Goal: Task Accomplishment & Management: Complete application form

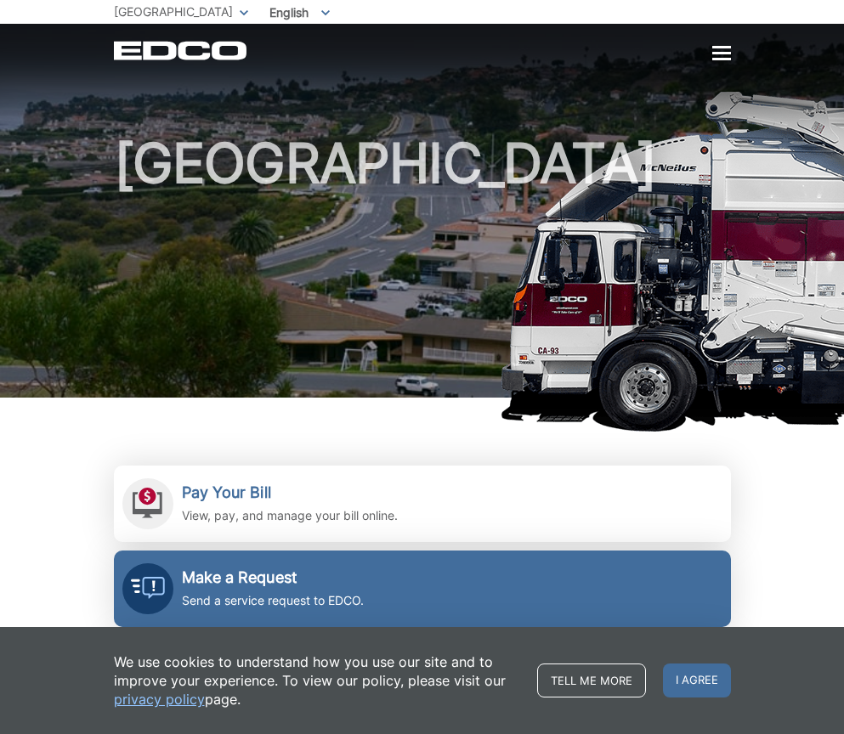
click at [264, 585] on h2 "Make a Request" at bounding box center [273, 577] width 182 height 19
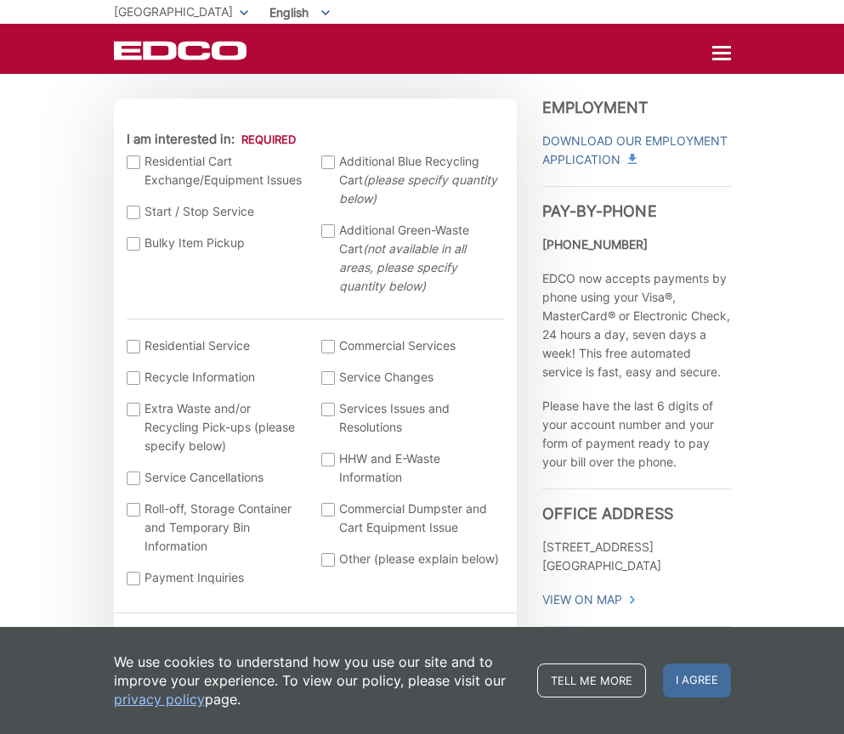
scroll to position [513, 0]
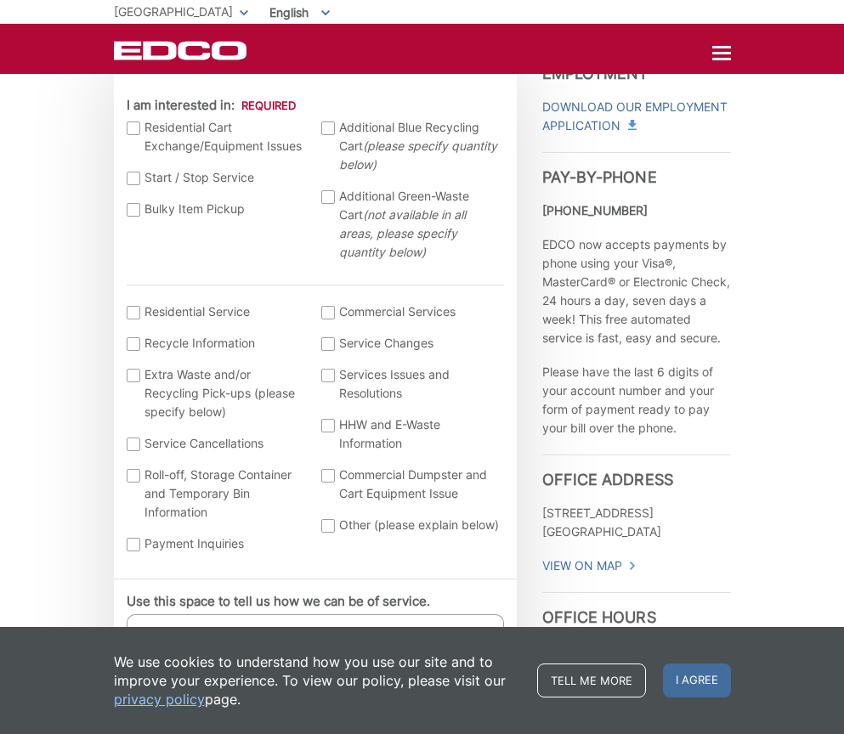
click at [136, 219] on ul "Residential Cart Exchange/Equipment Issues Start / Stop Service Bulky Item Pick…" at bounding box center [315, 196] width 377 height 156
click at [130, 211] on div at bounding box center [134, 210] width 14 height 14
click at [0, 0] on input "Bulky Item Pickup" at bounding box center [0, 0] width 0 height 0
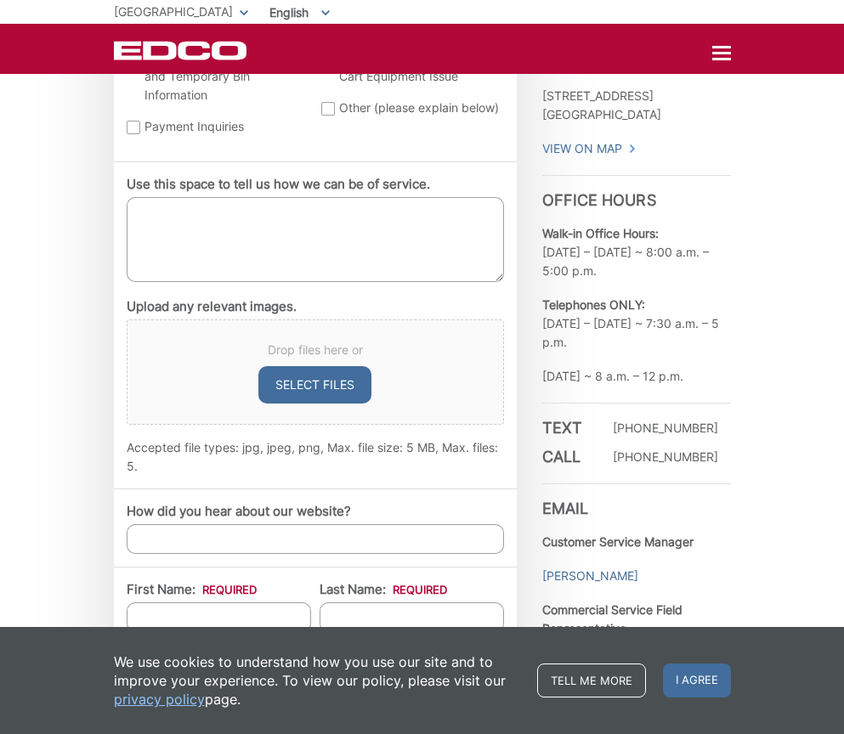
scroll to position [1230, 0]
